Goal: Information Seeking & Learning: Learn about a topic

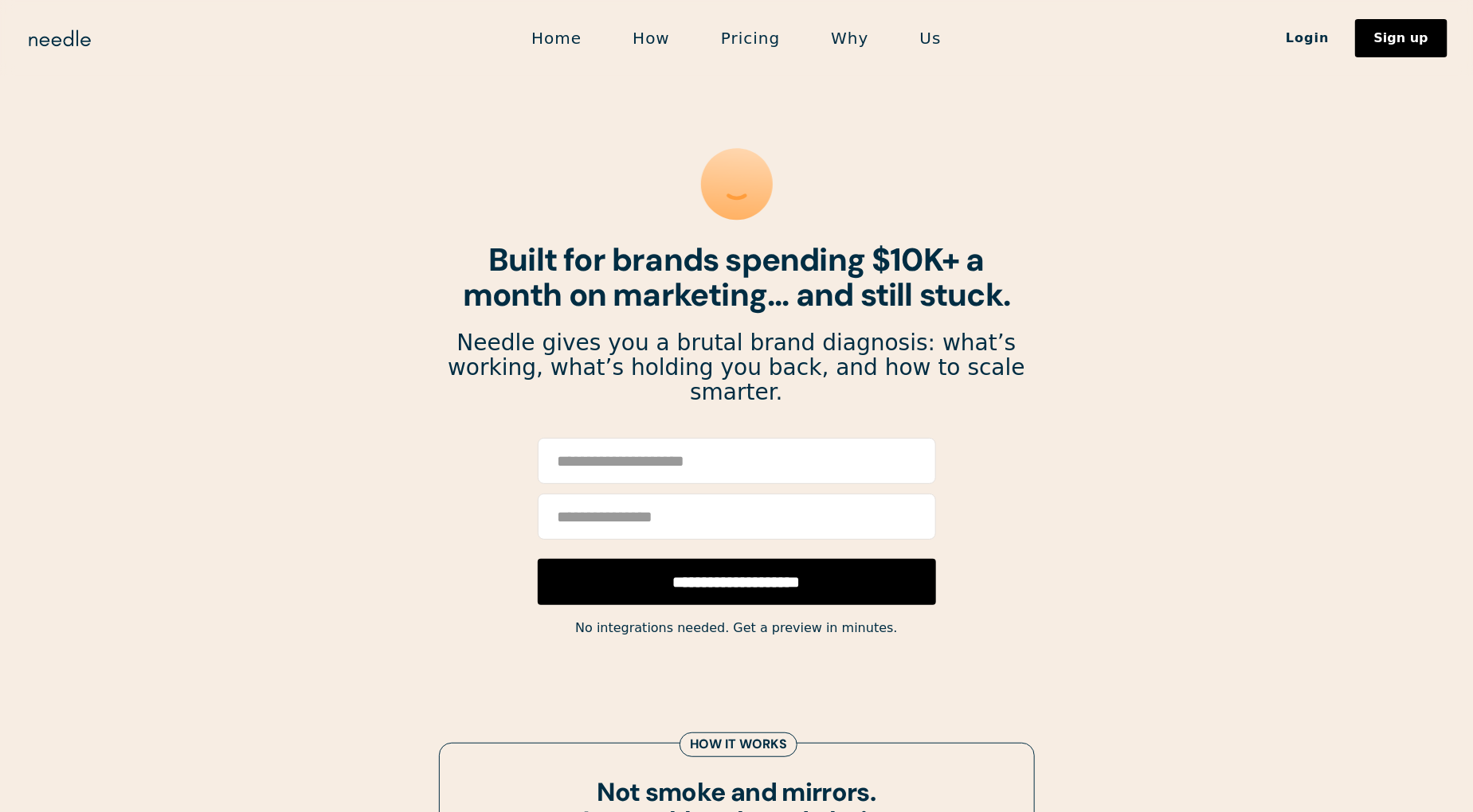
click at [749, 47] on link "Pricing" at bounding box center [750, 38] width 110 height 33
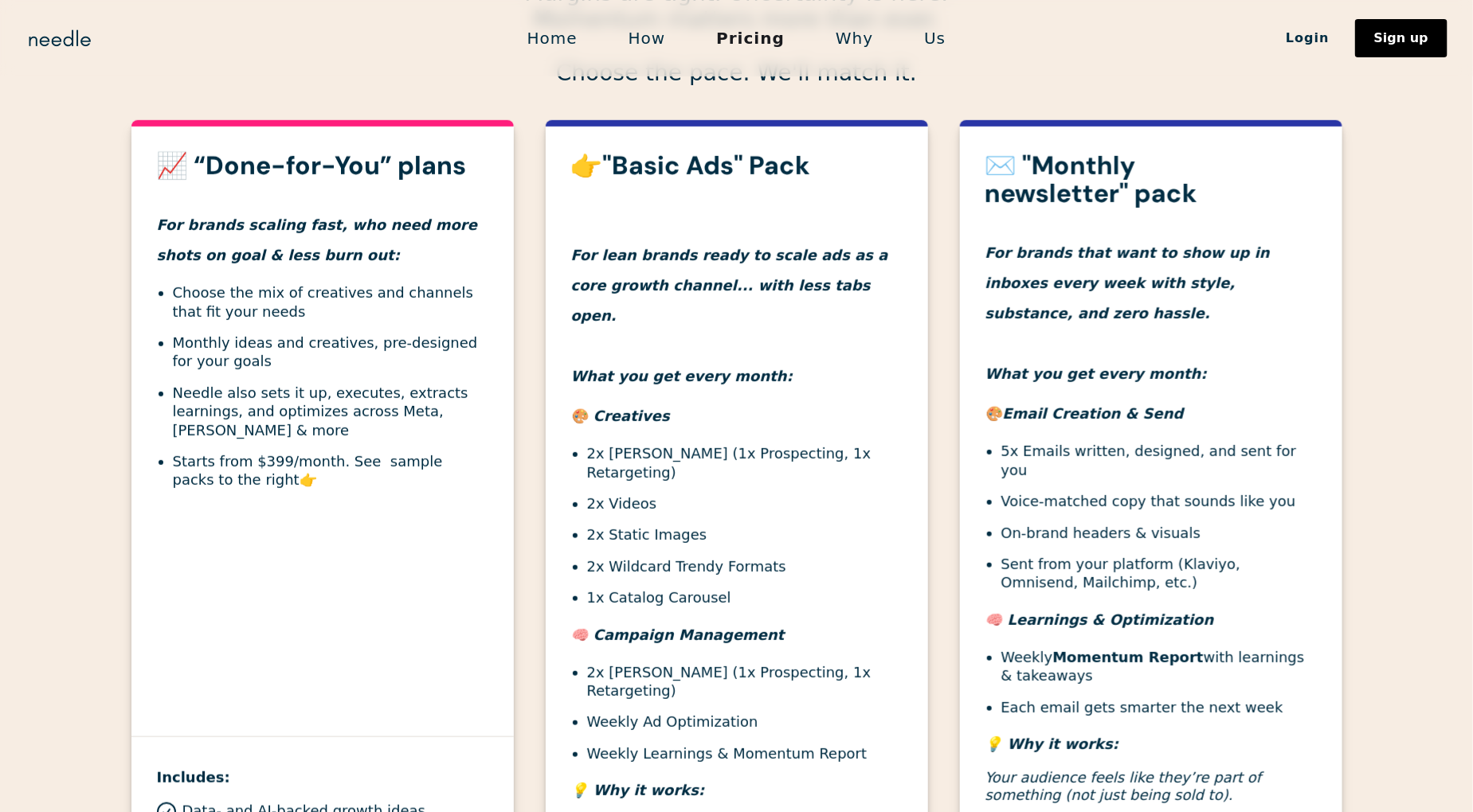
scroll to position [489, 0]
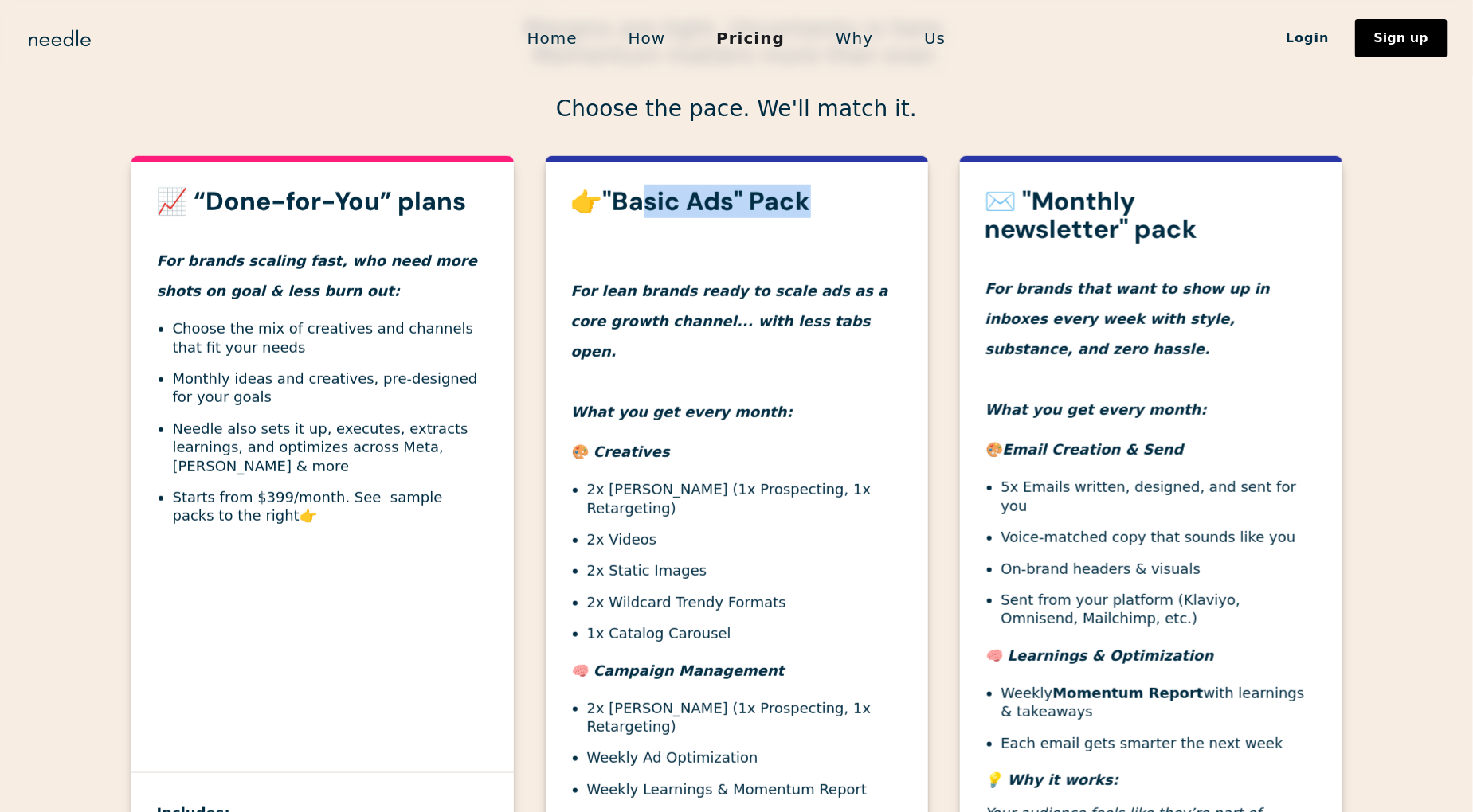
drag, startPoint x: 810, startPoint y: 209, endPoint x: 634, endPoint y: 186, distance: 177.5
click at [634, 188] on h3 "👉"Basic Ads" Pack" at bounding box center [736, 202] width 332 height 28
drag, startPoint x: 681, startPoint y: 506, endPoint x: 580, endPoint y: 505, distance: 101.0
click at [580, 505] on ul "2x [PERSON_NAME] (1x Prospecting, 1x Retargeting) 2x Videos 2x Static Images 2x…" at bounding box center [736, 561] width 332 height 162
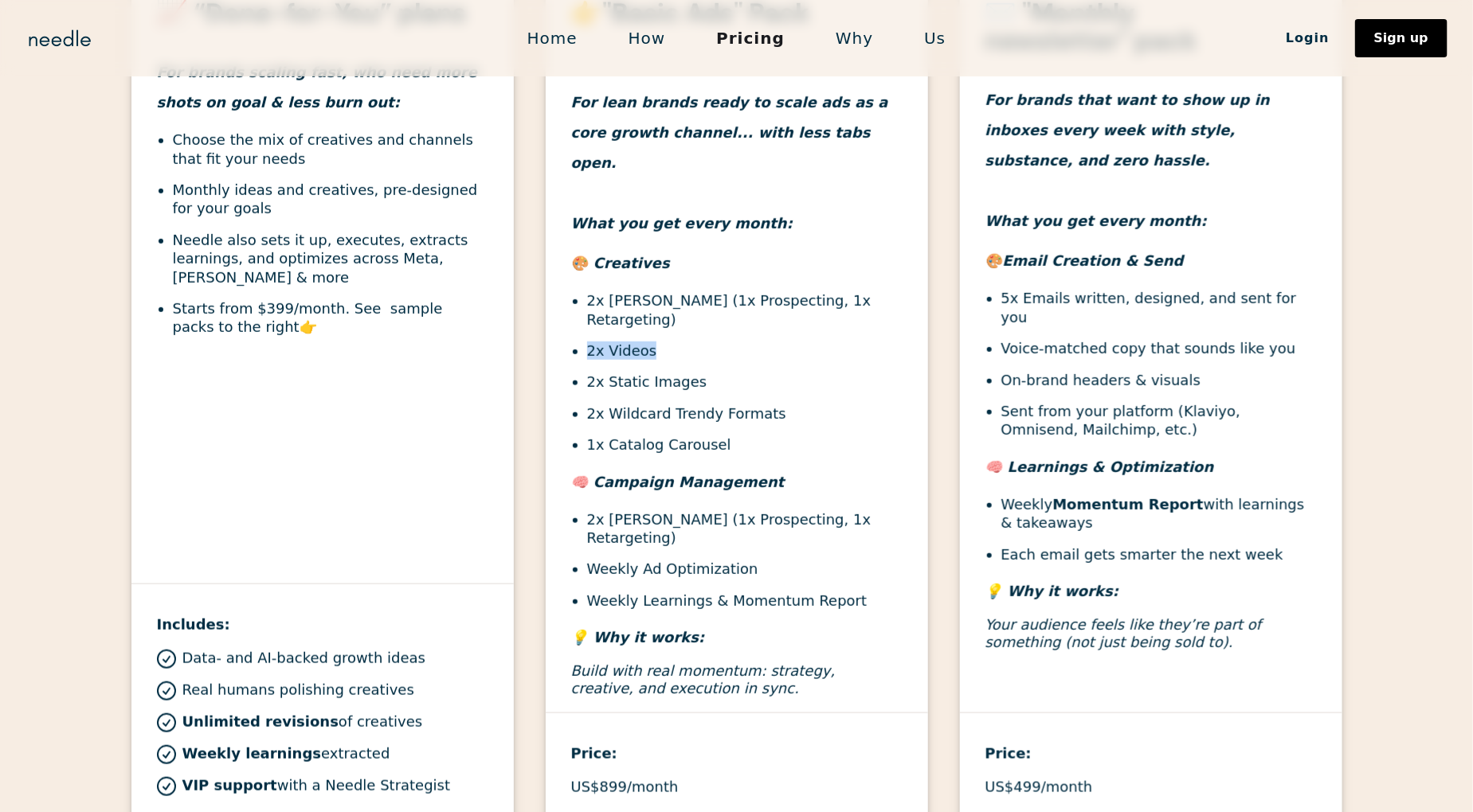
scroll to position [711, 0]
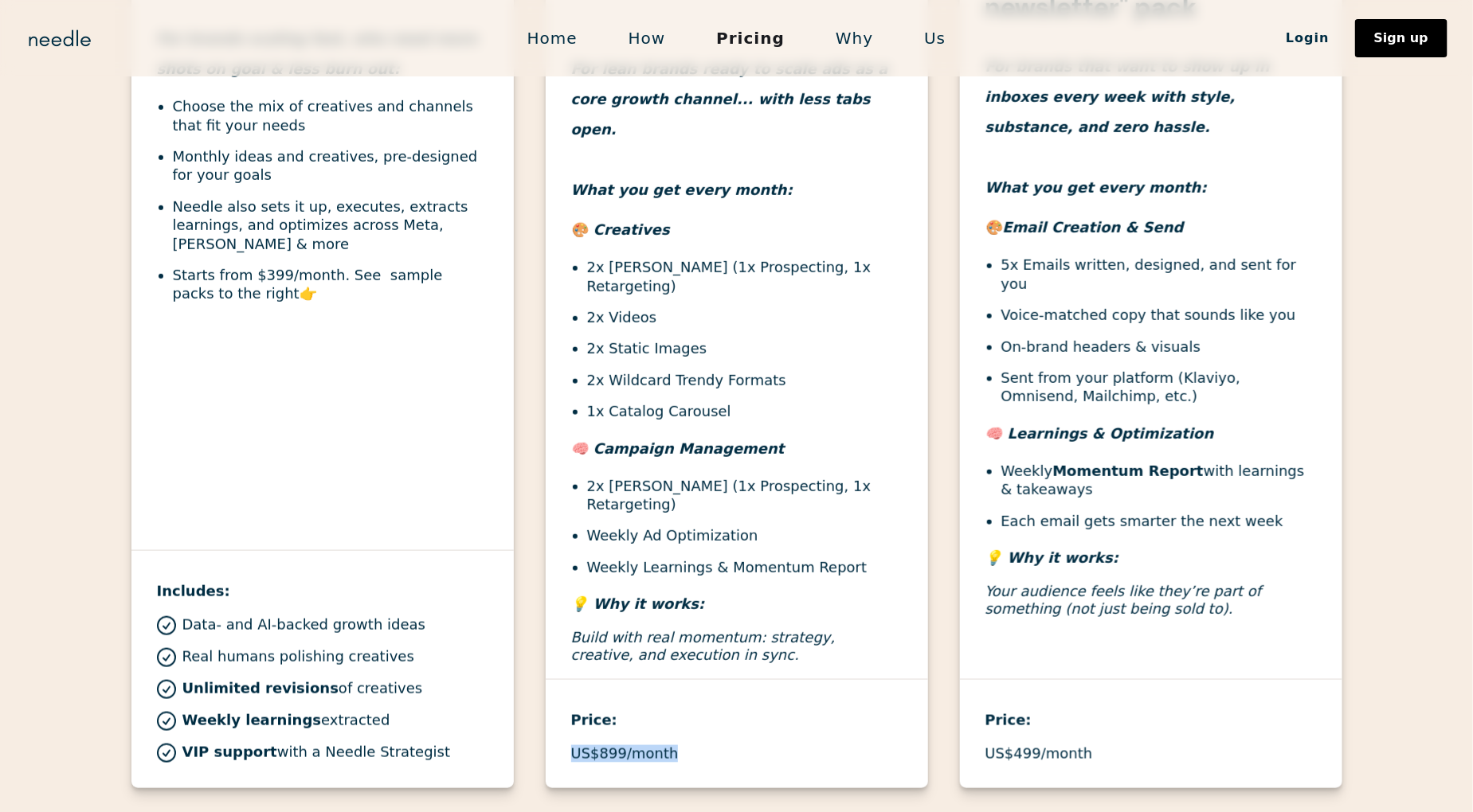
drag, startPoint x: 687, startPoint y: 720, endPoint x: 564, endPoint y: 714, distance: 123.1
click at [564, 714] on div "Price: US$899/month" at bounding box center [737, 720] width 382 height 84
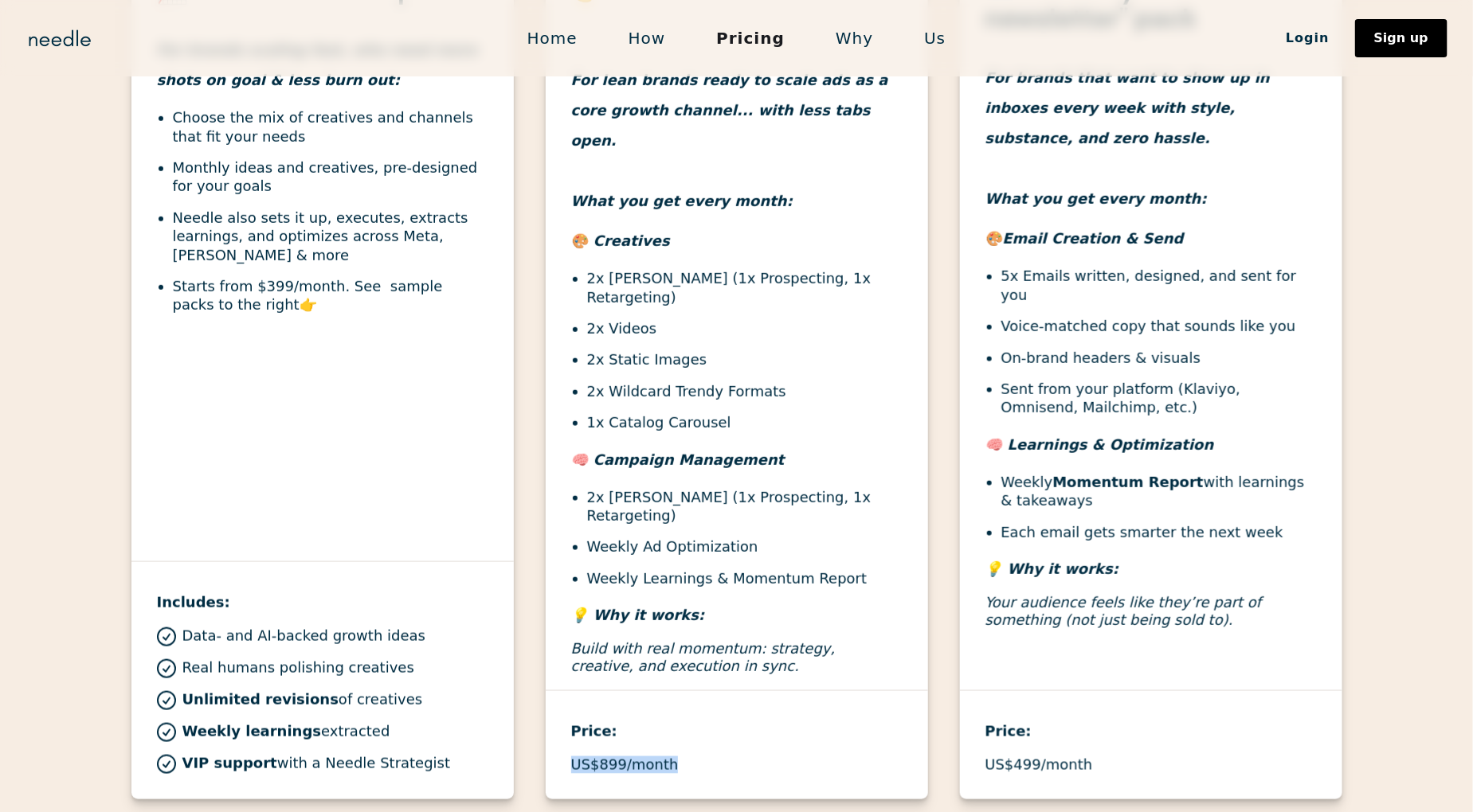
scroll to position [731, 0]
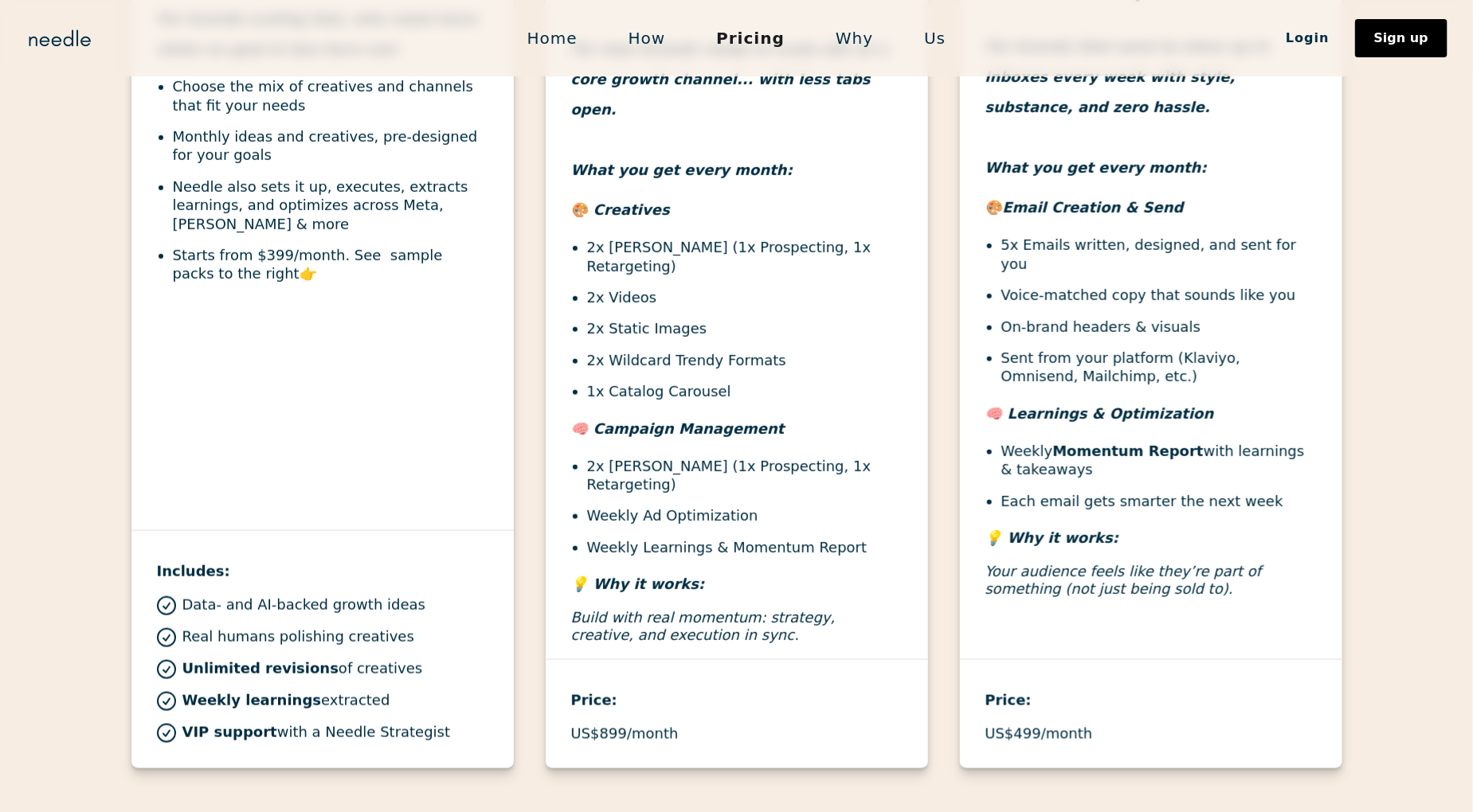
click at [1014, 241] on li "5x Emails written, designed, and sent for you" at bounding box center [1158, 254] width 315 height 37
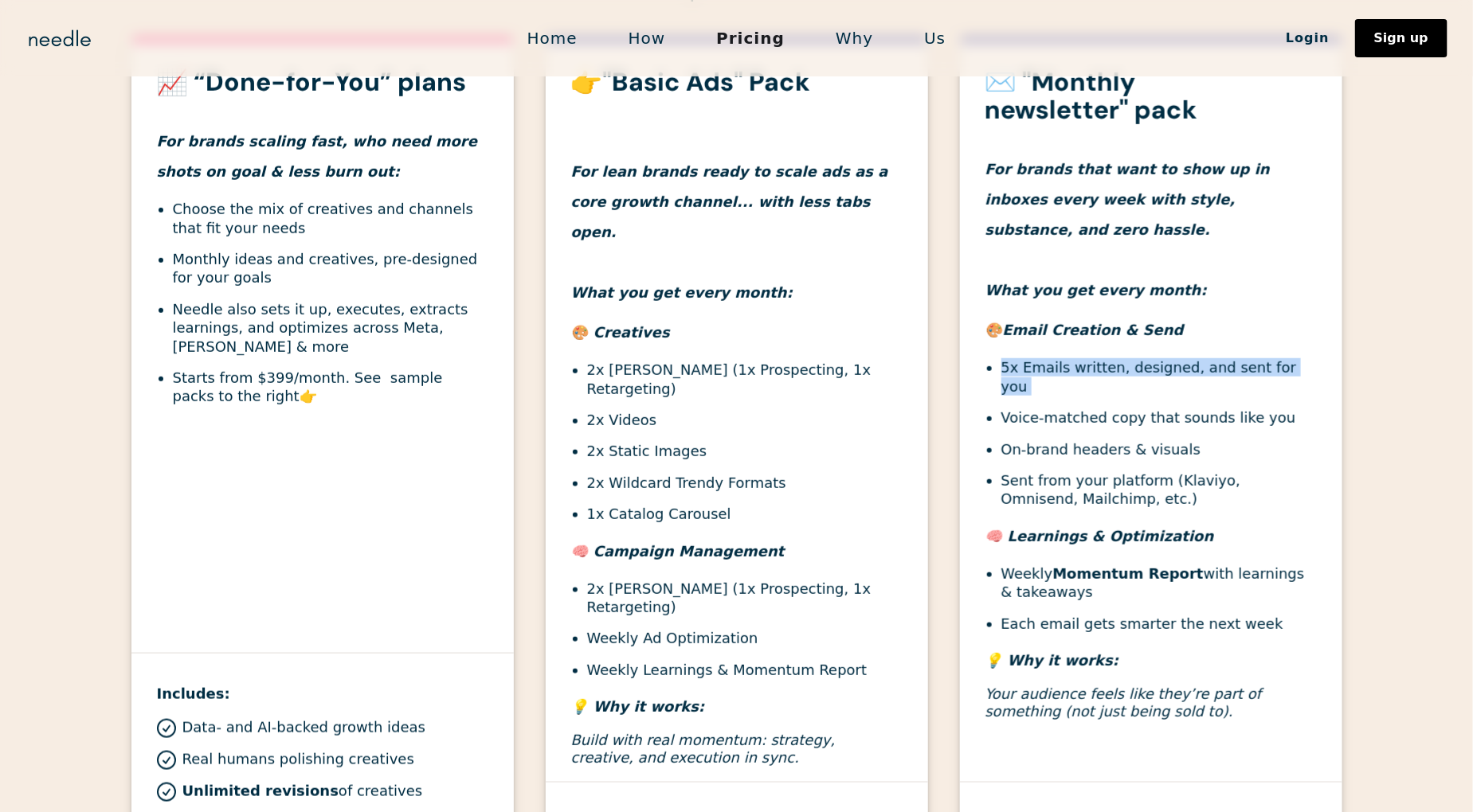
scroll to position [609, 0]
click at [1002, 369] on li "5x Emails written, designed, and sent for you" at bounding box center [1158, 375] width 315 height 37
click at [1003, 370] on li "5x Emails written, designed, and sent for you" at bounding box center [1158, 375] width 315 height 37
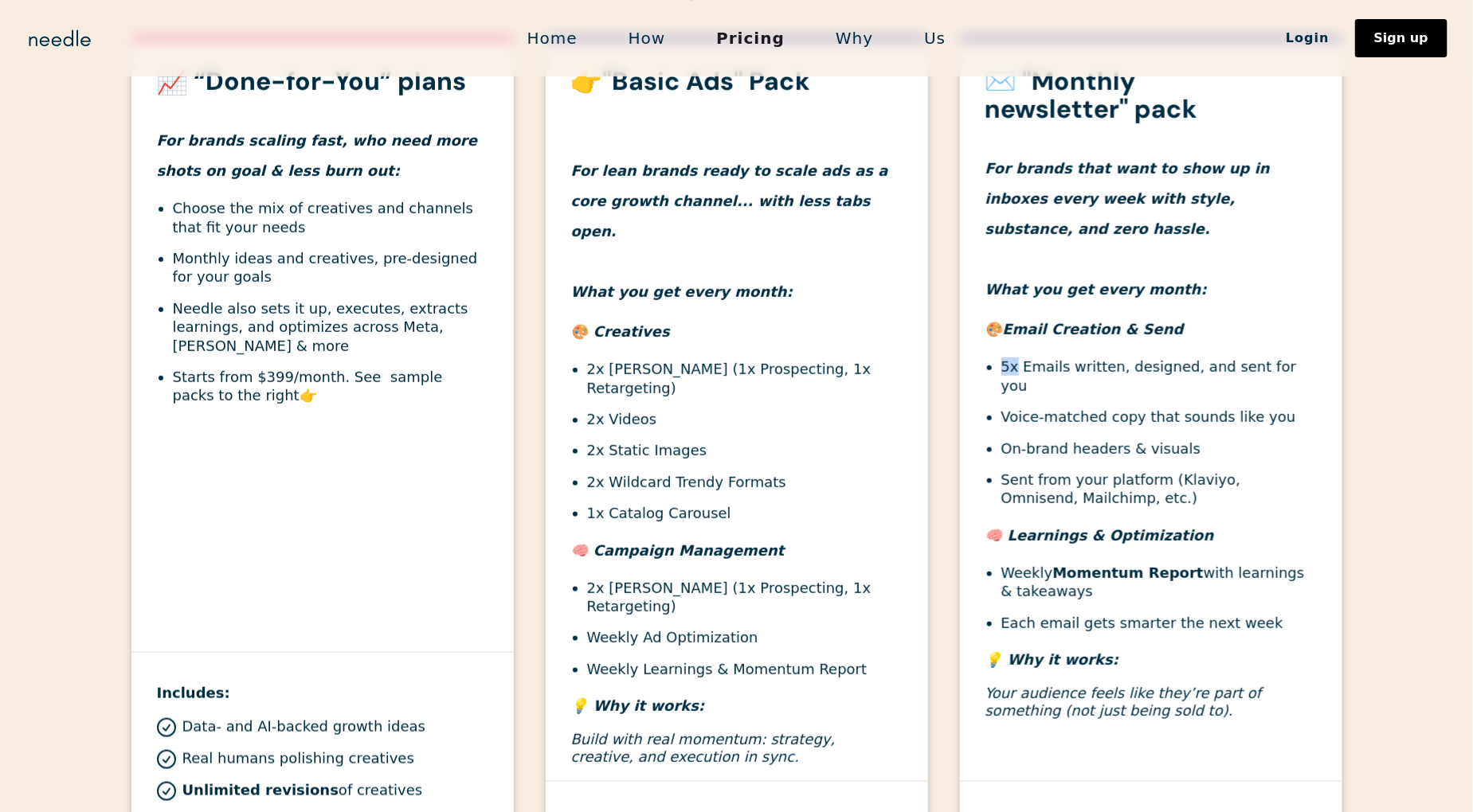
click at [1003, 370] on li "5x Emails written, designed, and sent for you" at bounding box center [1158, 375] width 315 height 37
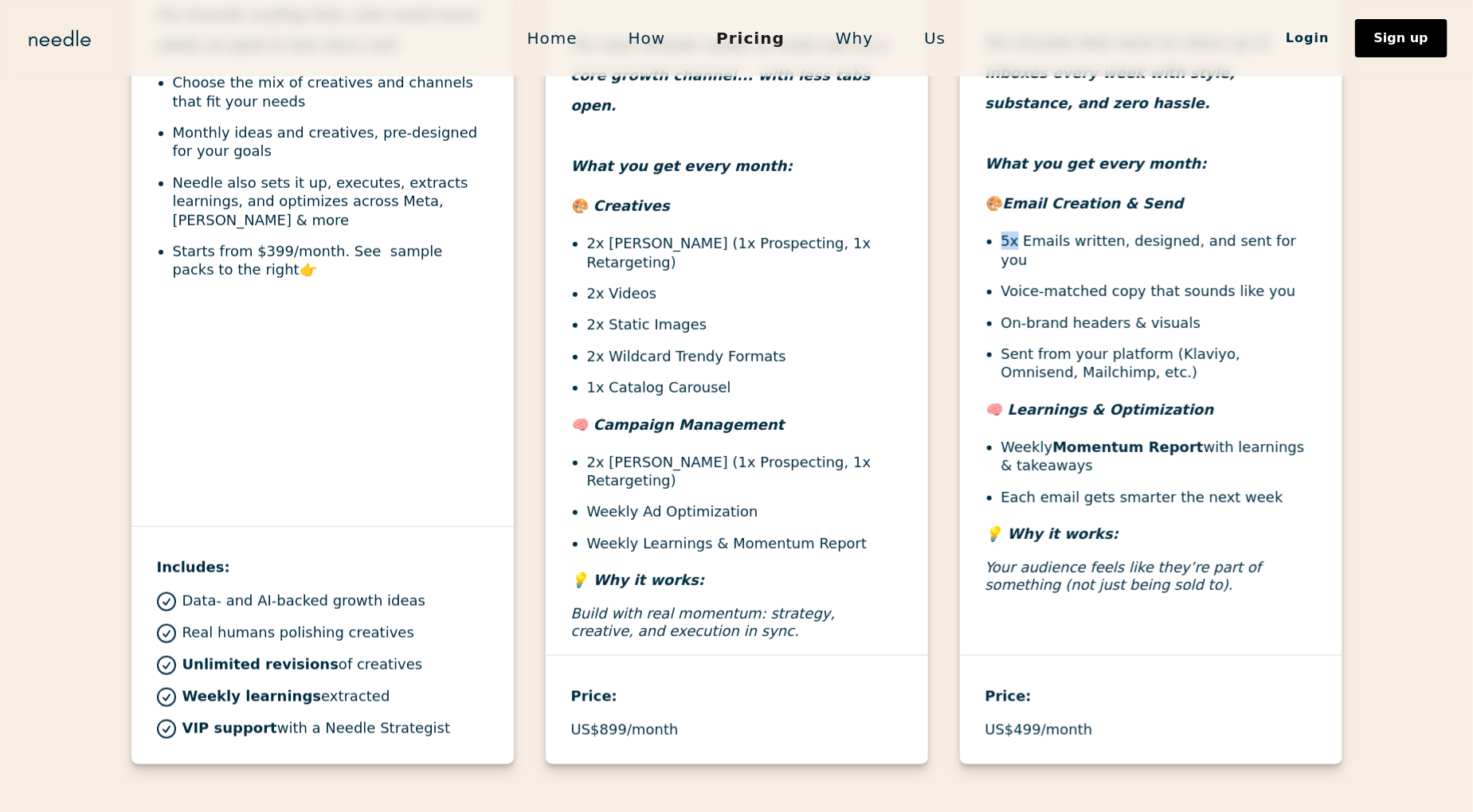
scroll to position [745, 0]
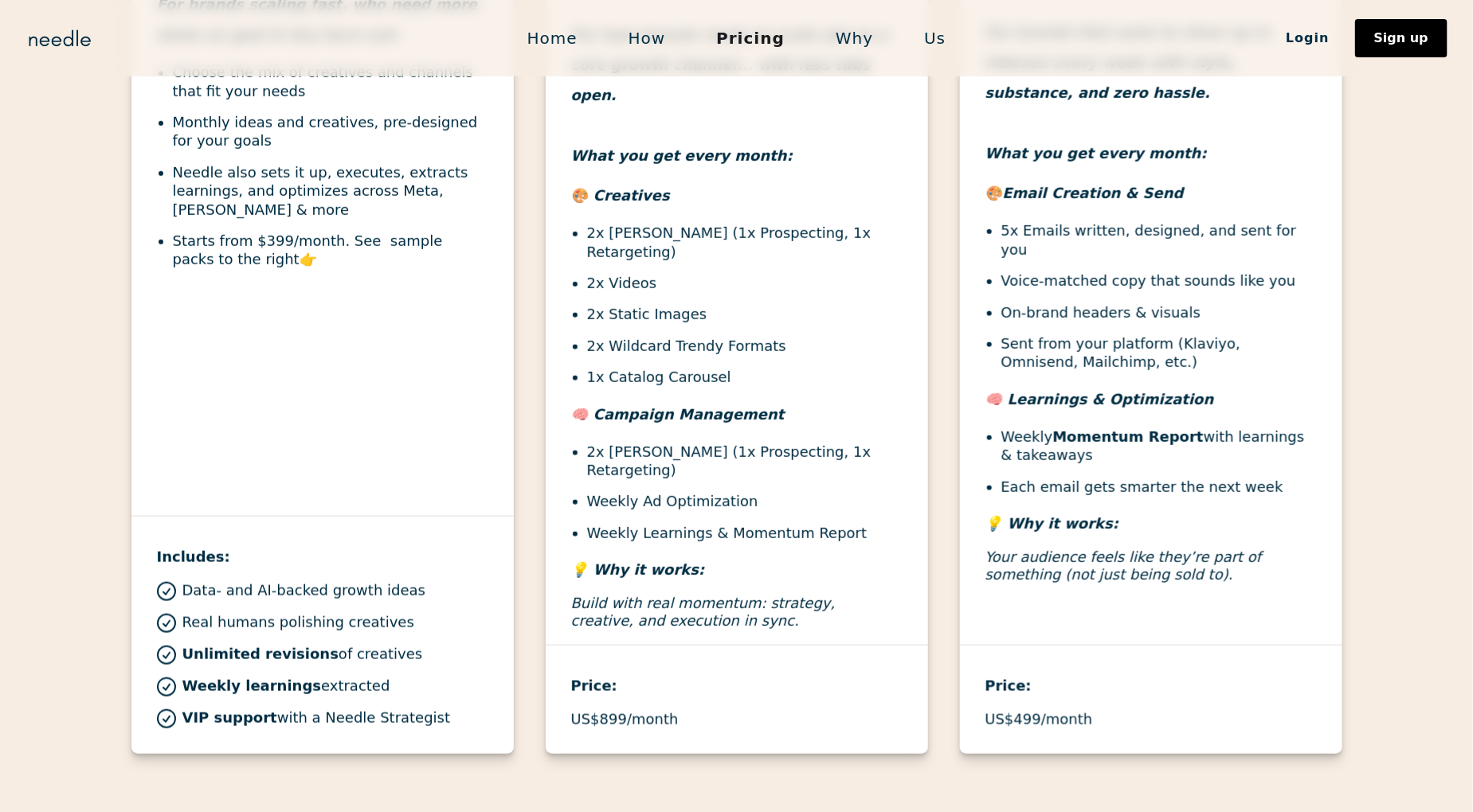
click at [1021, 711] on p "US$499/month" at bounding box center [1039, 719] width 108 height 17
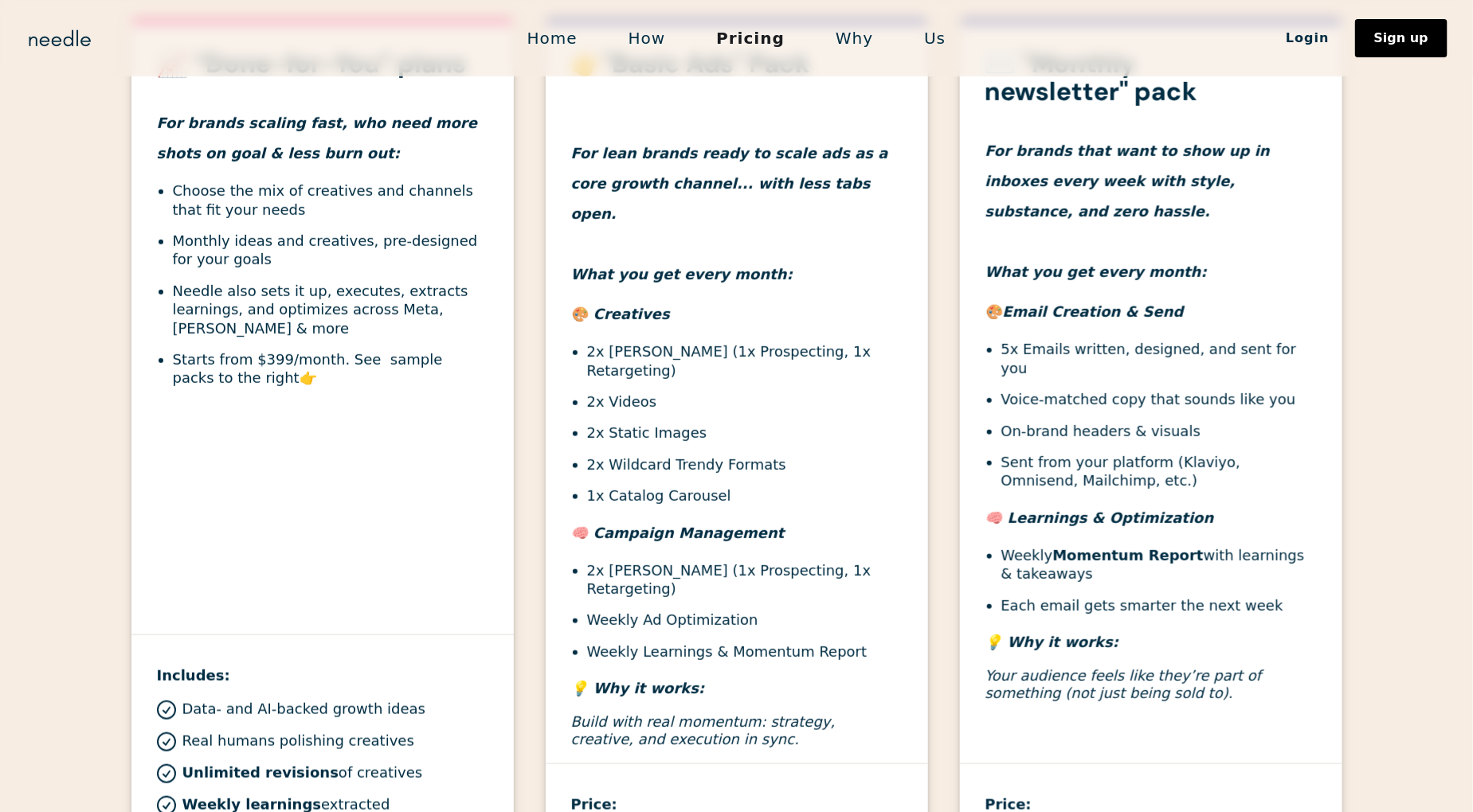
scroll to position [625, 0]
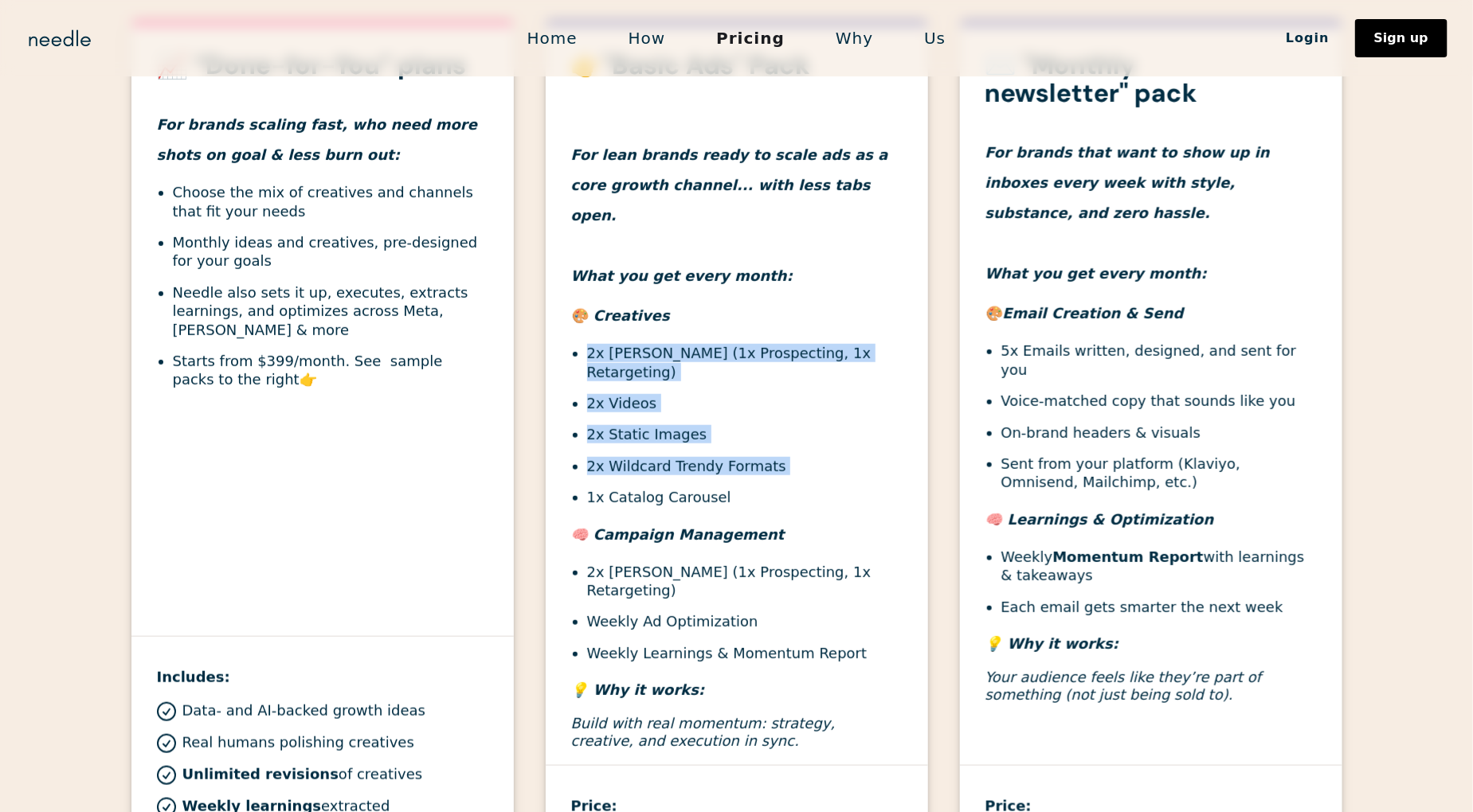
drag, startPoint x: 725, startPoint y: 456, endPoint x: 628, endPoint y: 310, distance: 175.3
click at [628, 310] on div "👉"Basic Ads" Pack For lean brands ready to scale ads as a core growth channel..…" at bounding box center [737, 408] width 382 height 714
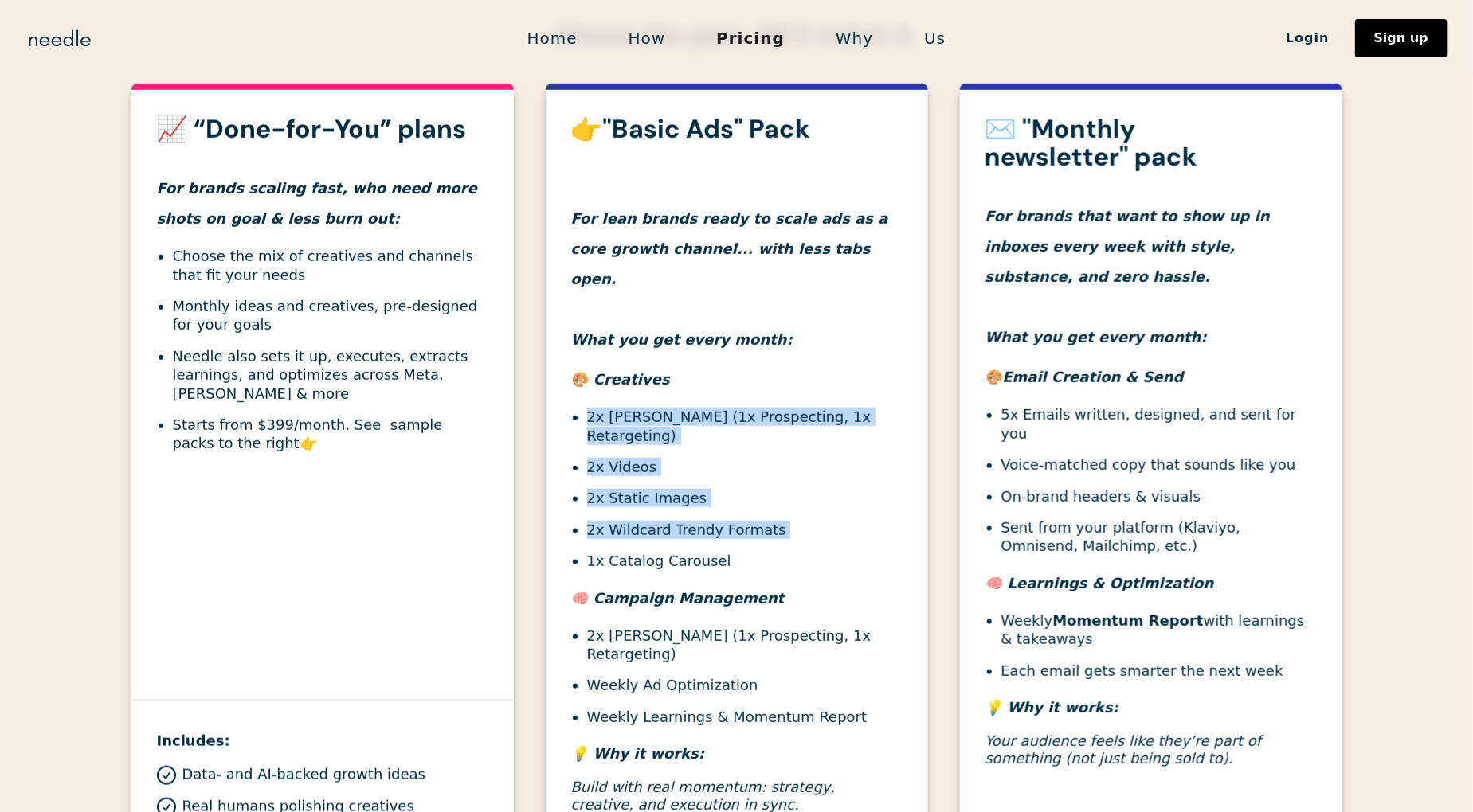
scroll to position [564, 0]
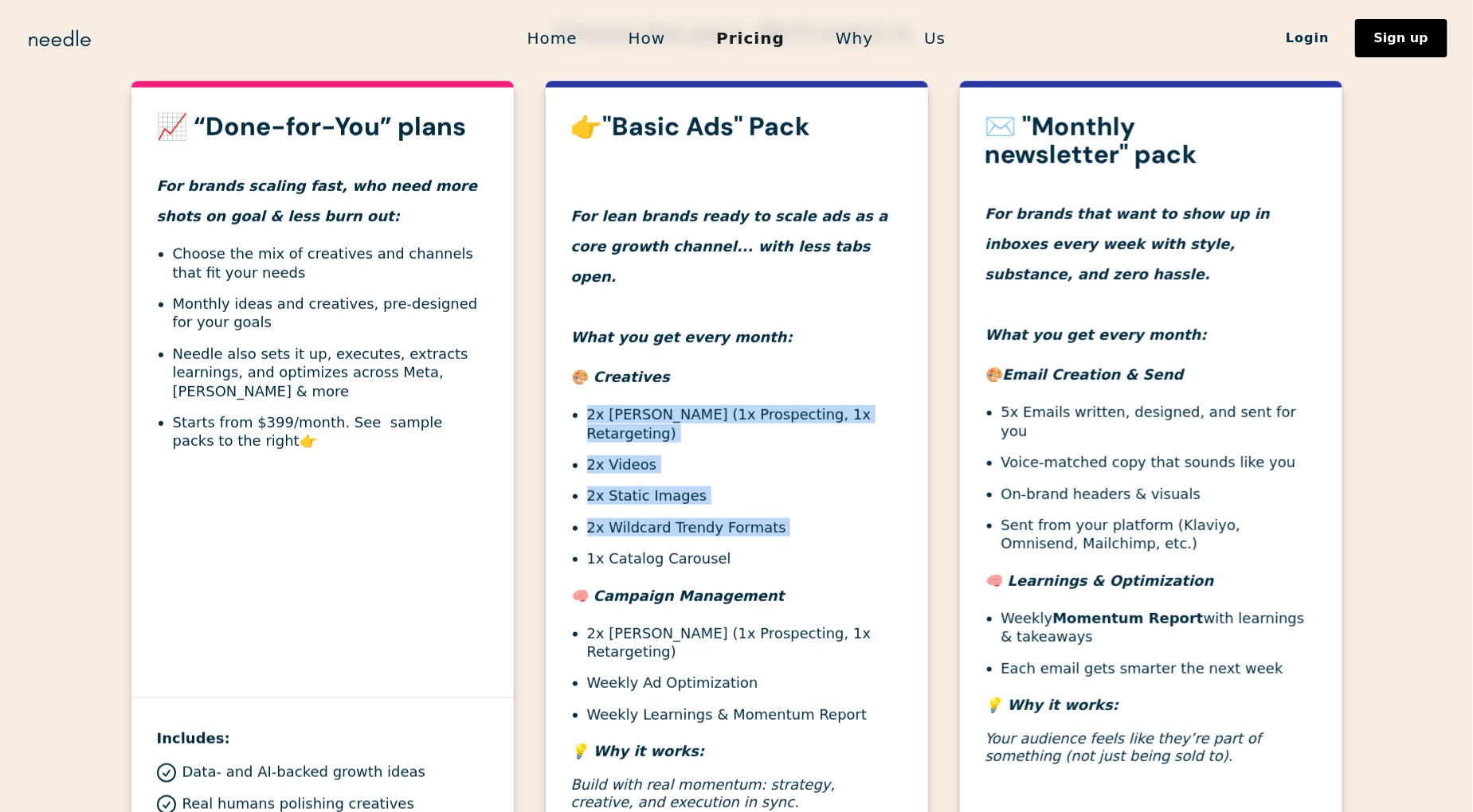
click at [646, 486] on li "2x Static Images" at bounding box center [744, 495] width 315 height 18
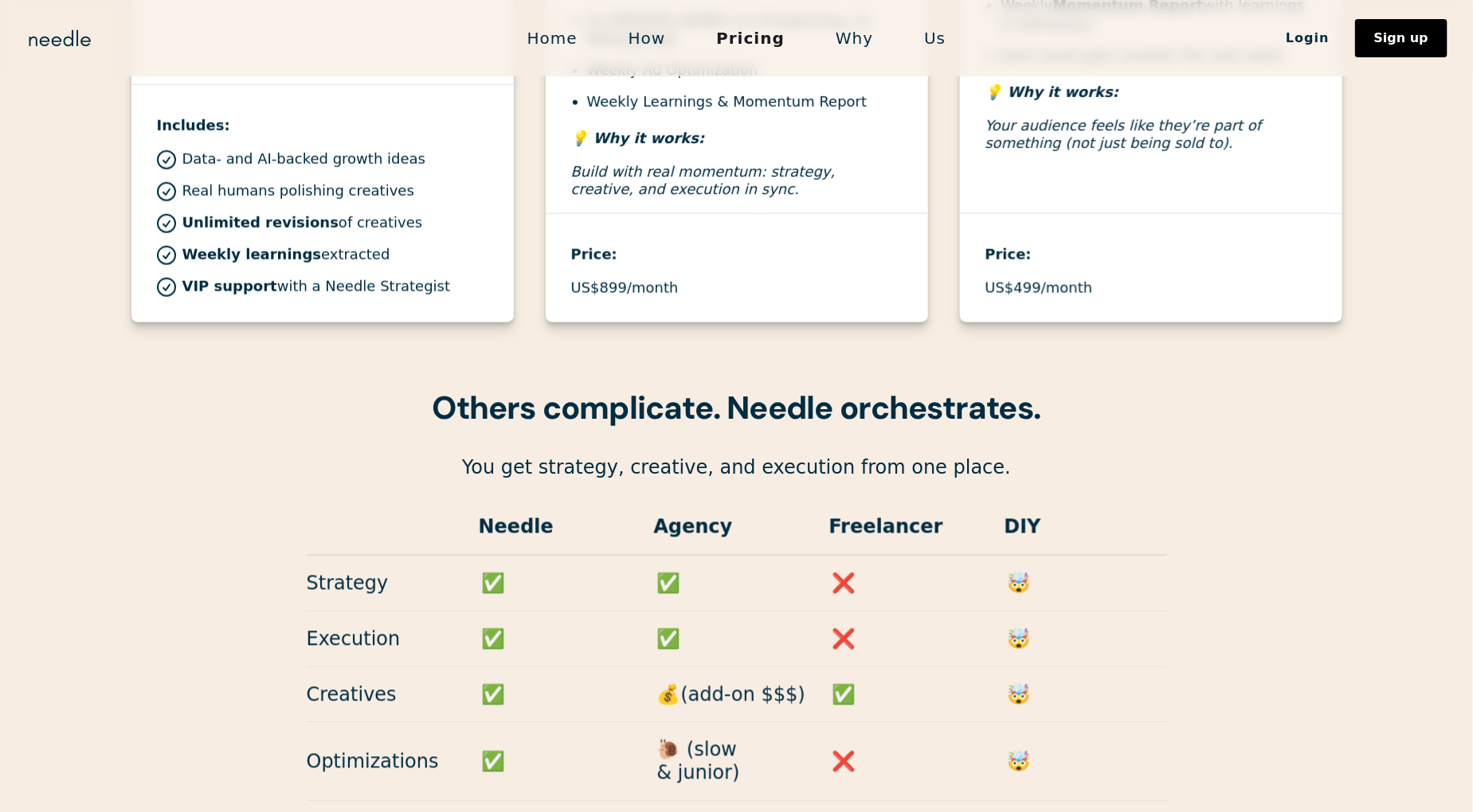
scroll to position [1177, 0]
